Goal: Find specific page/section: Find specific page/section

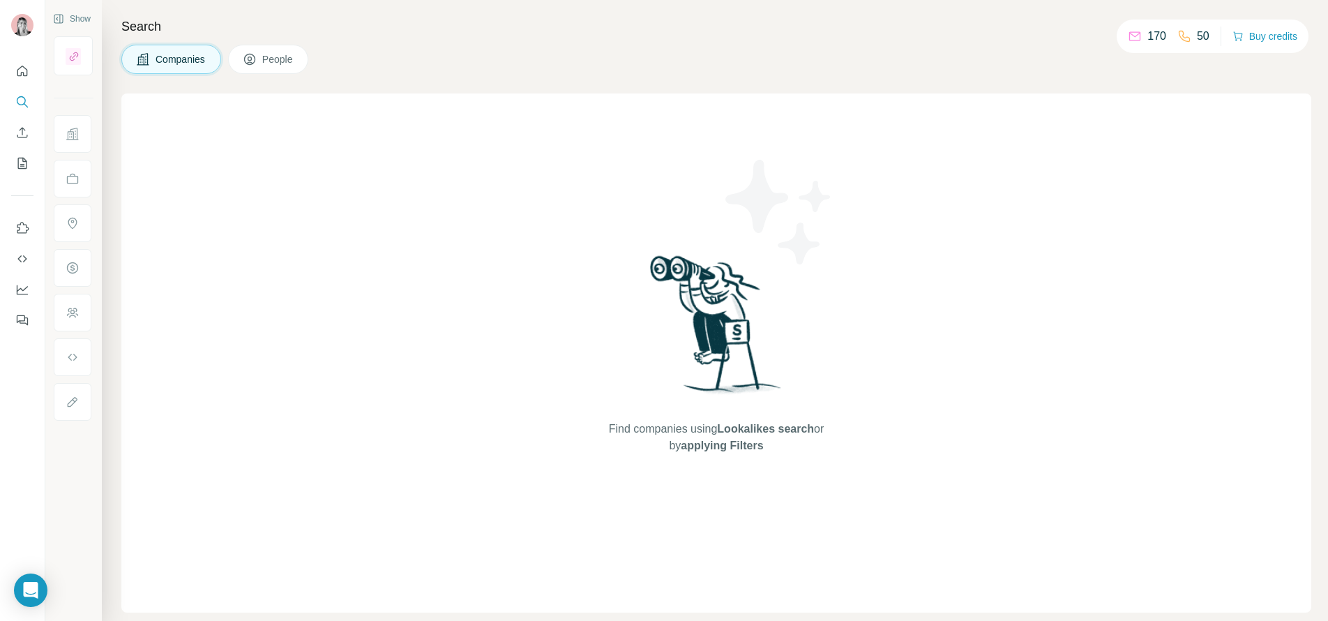
click at [1159, 34] on p "170" at bounding box center [1156, 36] width 19 height 17
click at [1137, 34] on icon at bounding box center [1135, 36] width 14 height 14
click at [1132, 34] on icon at bounding box center [1135, 36] width 14 height 14
click at [22, 168] on icon "My lists" at bounding box center [22, 163] width 9 height 11
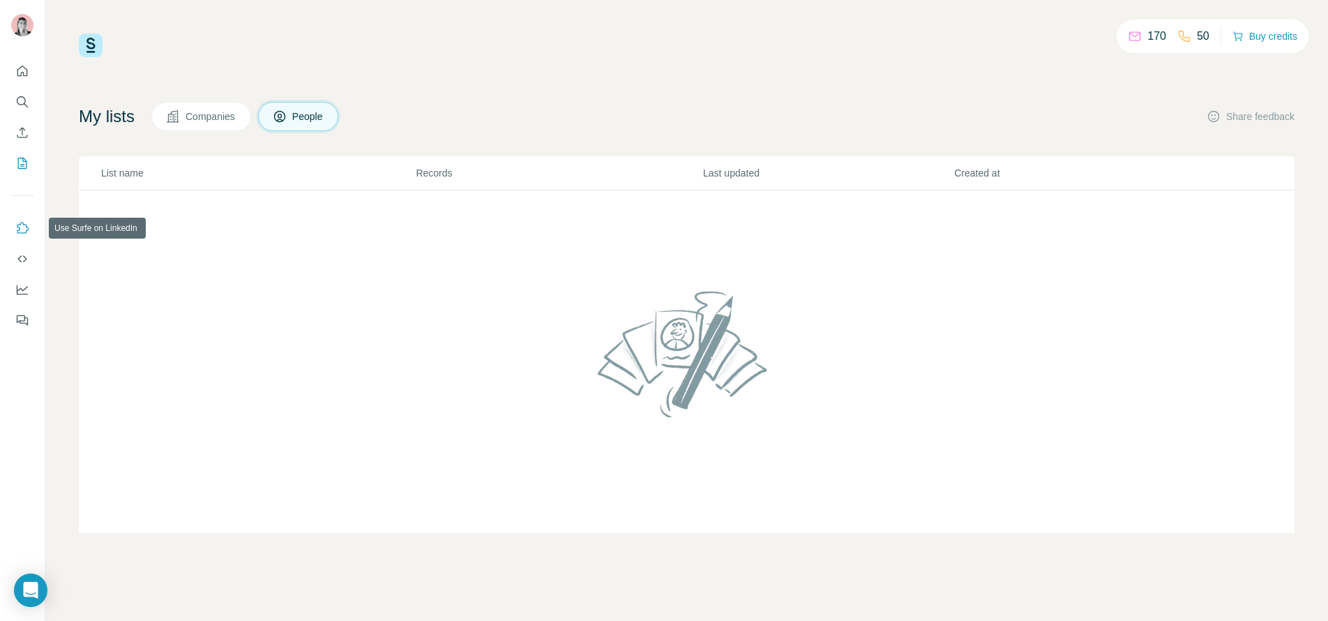
click at [22, 225] on icon "Use Surfe on LinkedIn" at bounding box center [22, 228] width 14 height 14
click at [19, 226] on icon "Use Surfe on LinkedIn" at bounding box center [22, 228] width 14 height 14
click at [21, 292] on icon "Dashboard" at bounding box center [22, 289] width 14 height 14
